Goal: Task Accomplishment & Management: Use online tool/utility

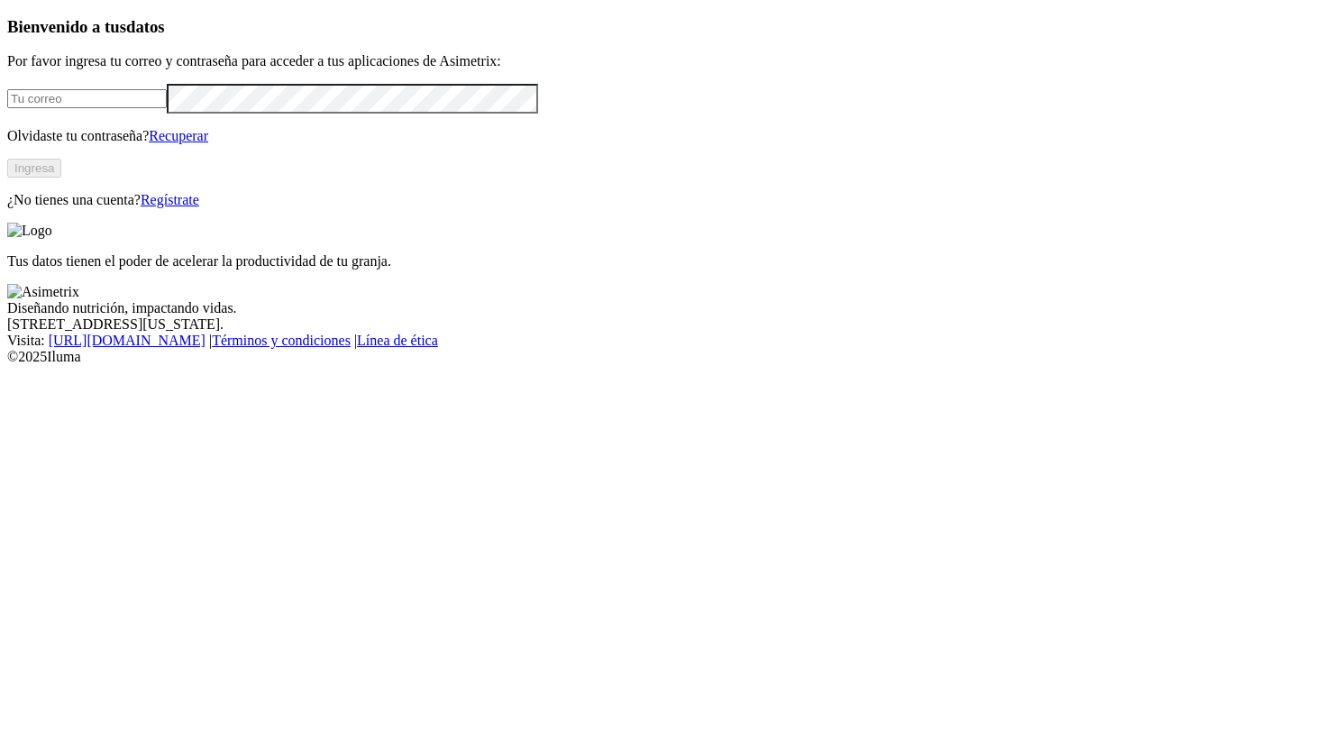
type input "[PERSON_NAME][EMAIL_ADDRESS][PERSON_NAME][DOMAIN_NAME]"
click at [61, 178] on button "Ingresa" at bounding box center [34, 168] width 54 height 19
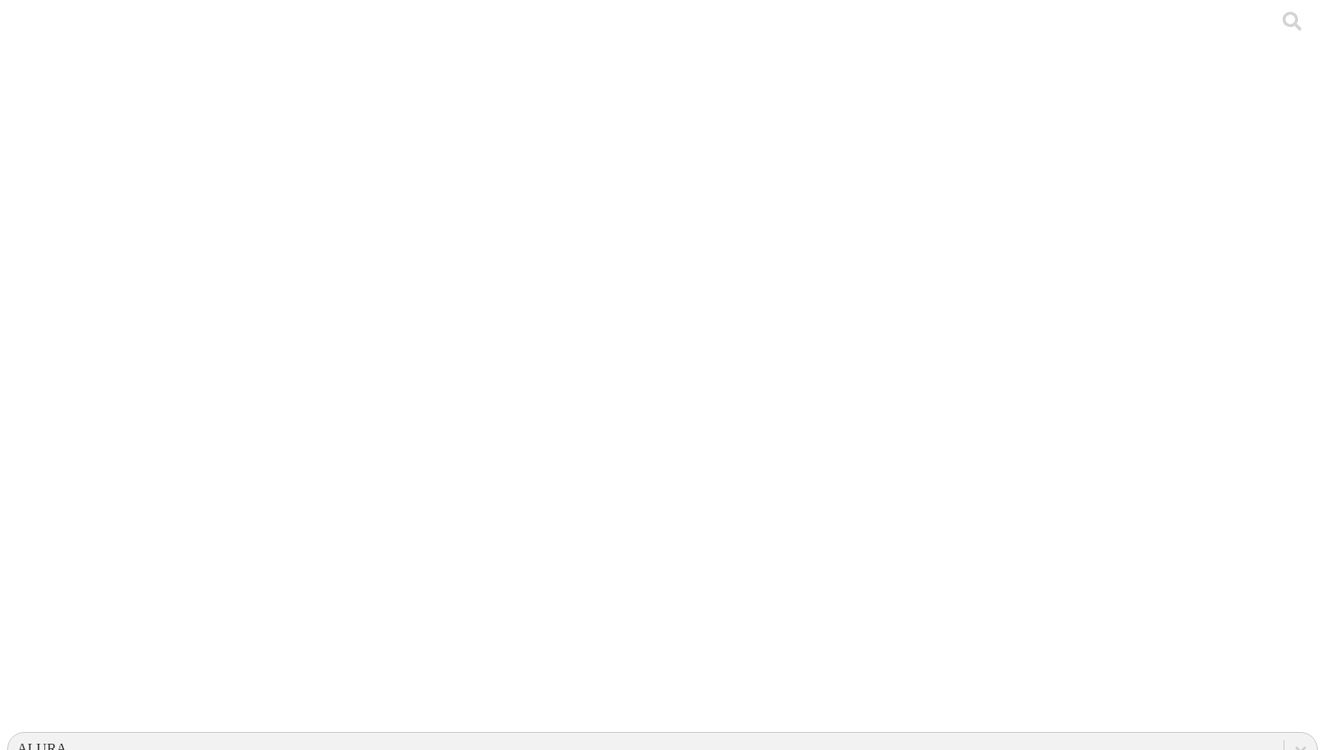
type input "c"
type input "m"
